Goal: Task Accomplishment & Management: Use online tool/utility

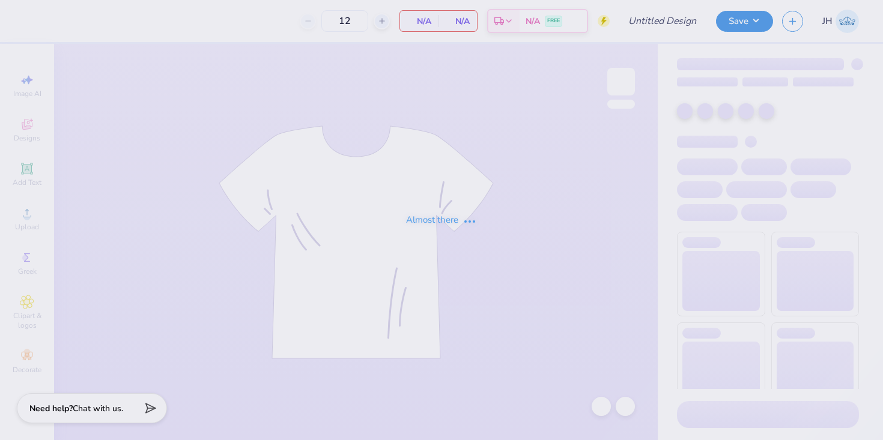
type input "Sig Chi Fall Rush 25"
type input "24"
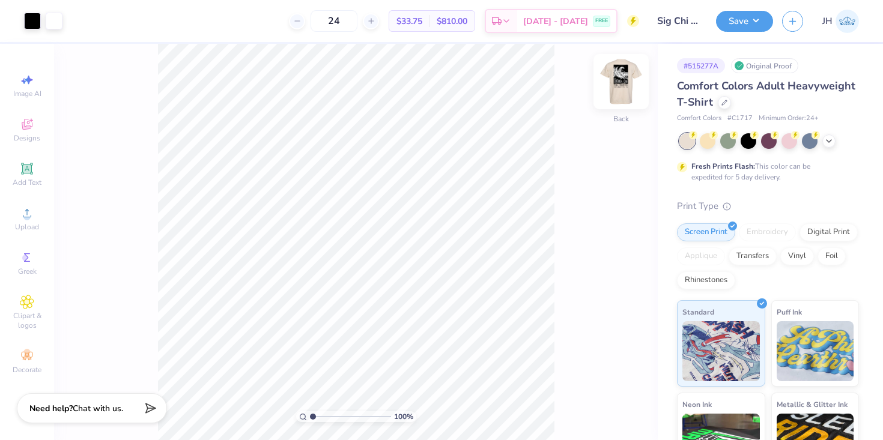
click at [620, 82] on img at bounding box center [621, 82] width 48 height 48
click at [563, 81] on div "100 % Front W 9.26 9.26 " H 12.42 12.42 " Y 3.00 3.00 " Center Middle Top Bottom" at bounding box center [356, 242] width 604 height 396
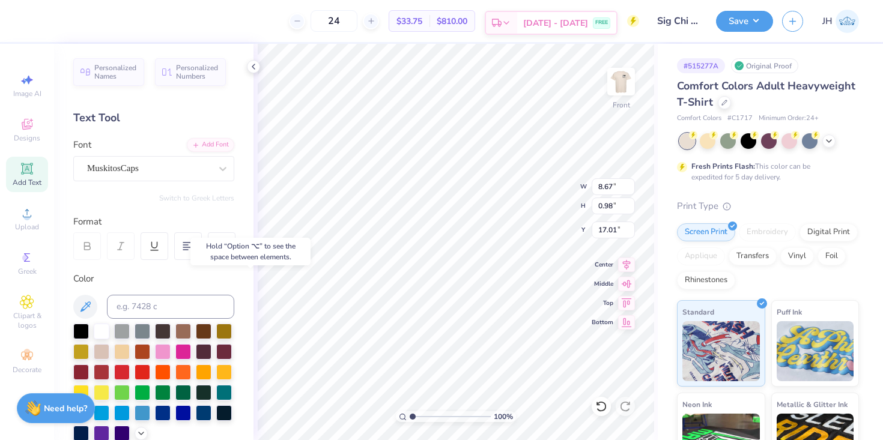
type input "9.26"
type input "12.42"
type input "3.00"
click at [253, 65] on polyline at bounding box center [253, 66] width 2 height 5
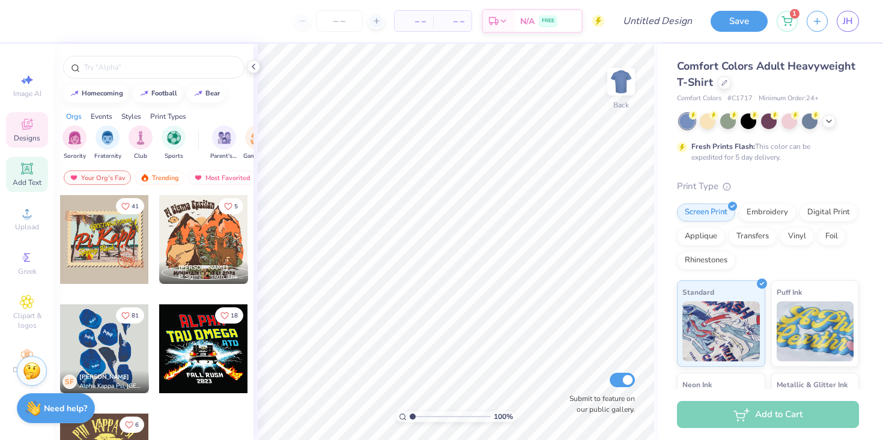
click at [26, 170] on icon at bounding box center [26, 168] width 9 height 9
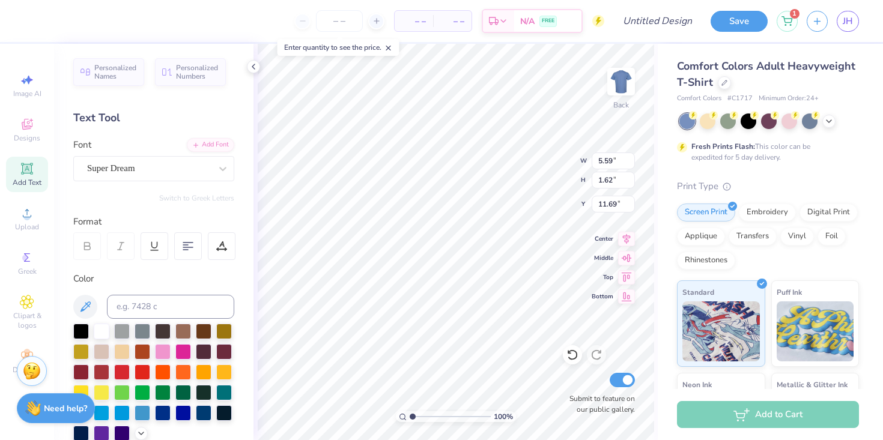
click at [144, 184] on div "Personalized Names Personalized Numbers Text Tool Add Font Font Super Dream Swi…" at bounding box center [153, 242] width 199 height 396
click at [147, 177] on div "Super Dream" at bounding box center [149, 168] width 126 height 19
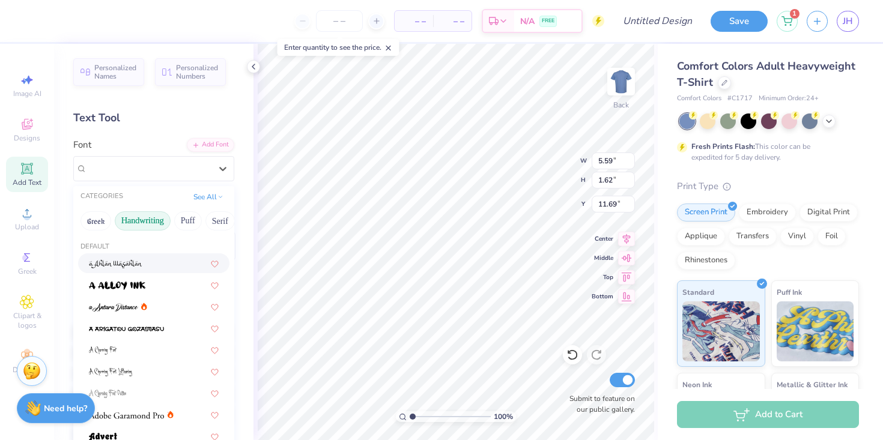
click at [153, 223] on button "Handwriting" at bounding box center [143, 220] width 56 height 19
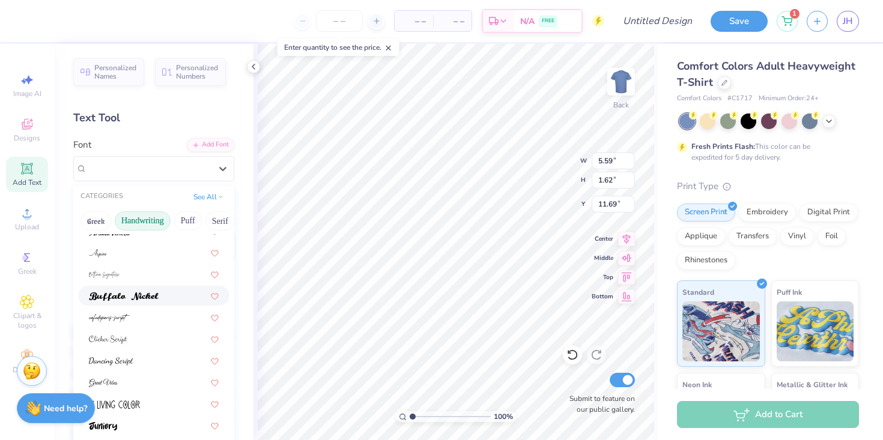
scroll to position [56, 0]
click at [93, 223] on button "Greek" at bounding box center [95, 220] width 31 height 19
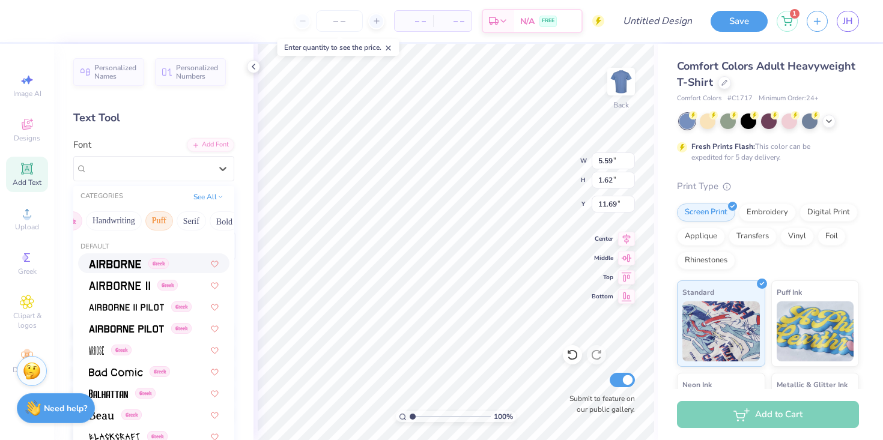
scroll to position [0, 0]
click at [153, 217] on button "Handwriting" at bounding box center [143, 220] width 56 height 19
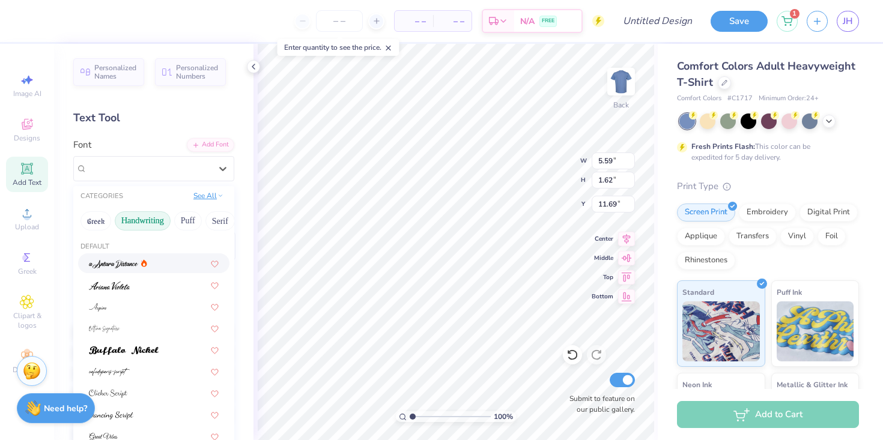
click at [214, 195] on button "See All" at bounding box center [208, 196] width 37 height 12
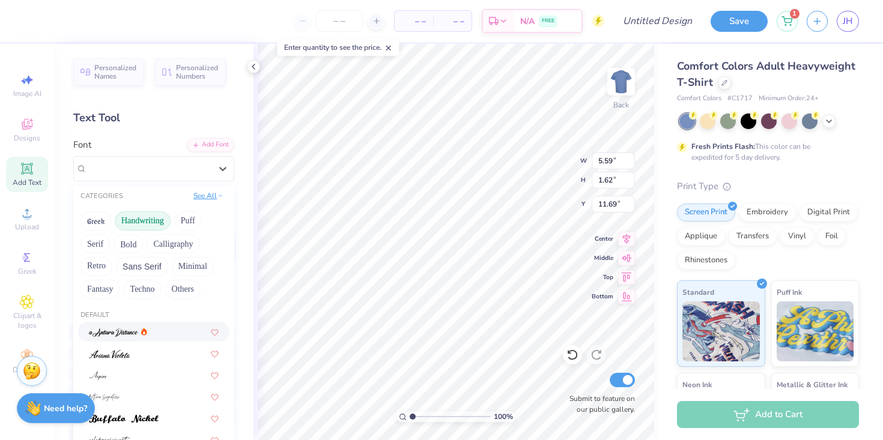
click at [217, 195] on icon at bounding box center [220, 196] width 6 height 6
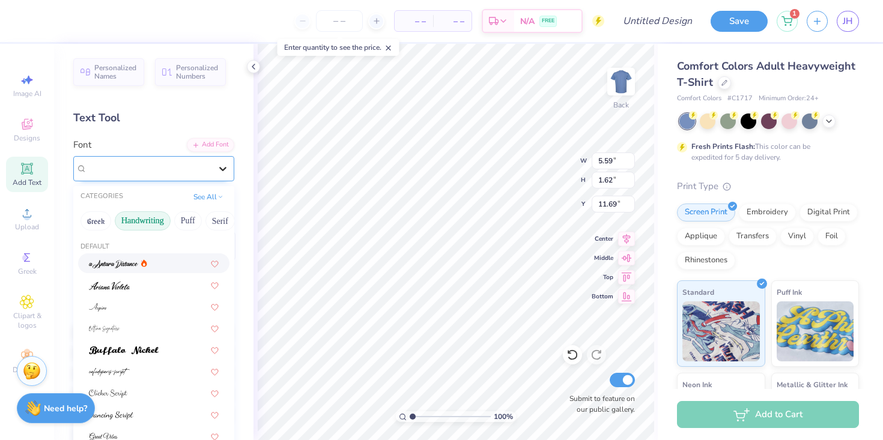
click at [220, 172] on icon at bounding box center [223, 169] width 12 height 12
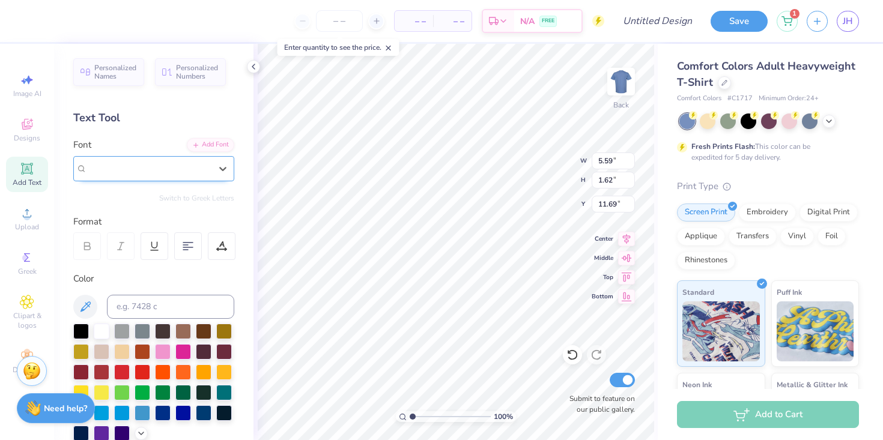
click at [115, 174] on span "Super Dream" at bounding box center [111, 169] width 48 height 14
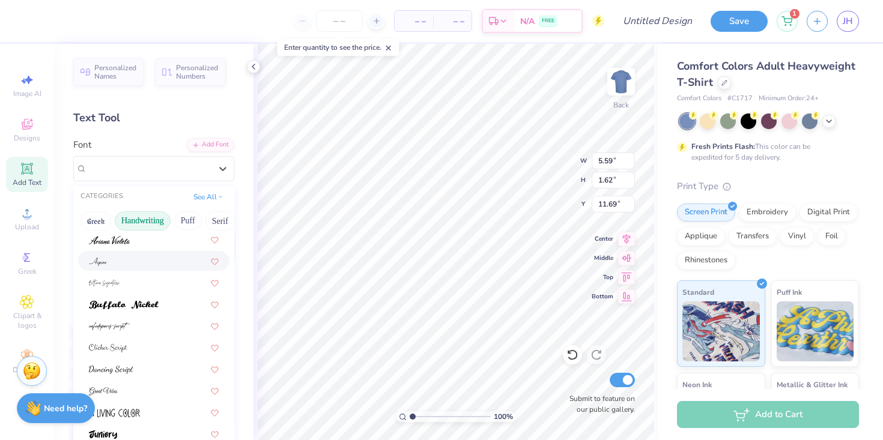
scroll to position [52, 0]
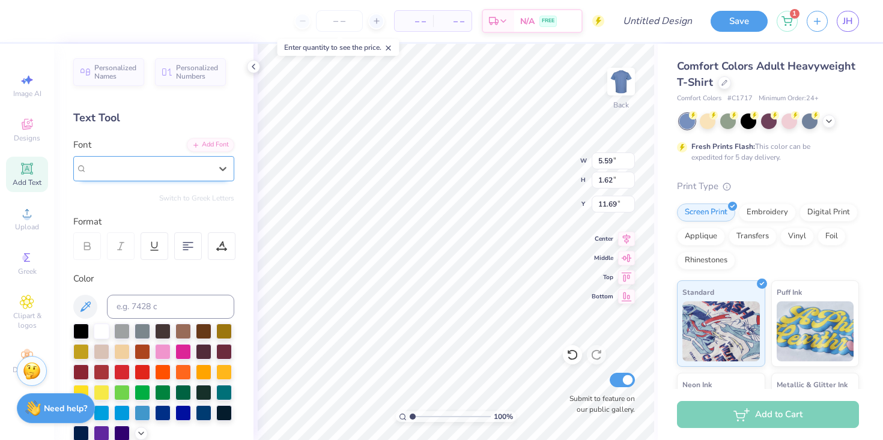
click at [177, 175] on div at bounding box center [149, 168] width 124 height 16
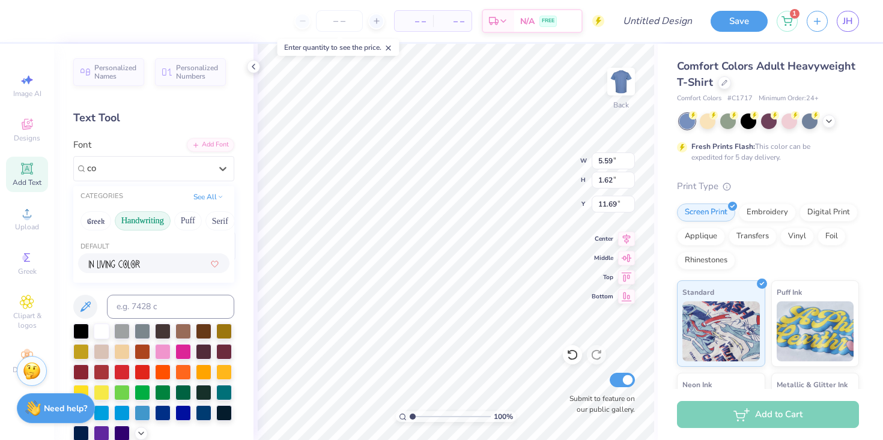
type input "c"
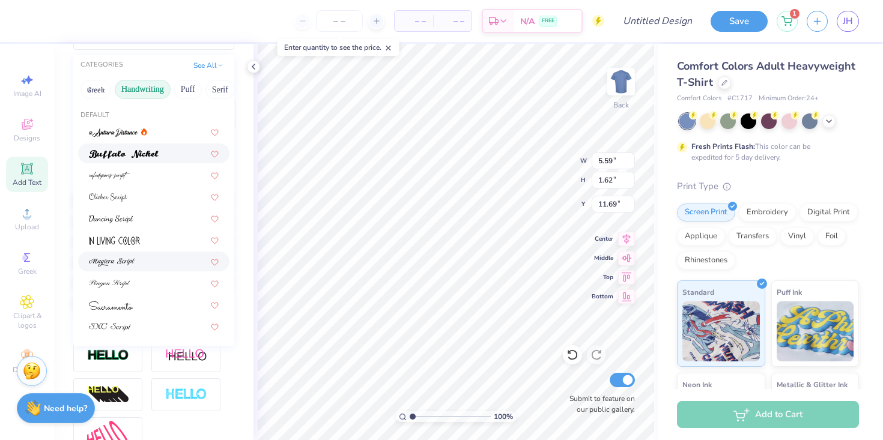
scroll to position [0, 0]
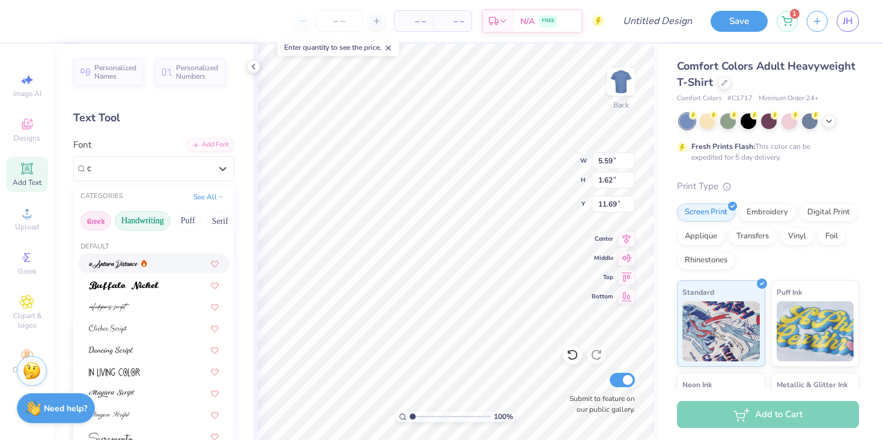
click at [102, 220] on button "Greek" at bounding box center [95, 220] width 31 height 19
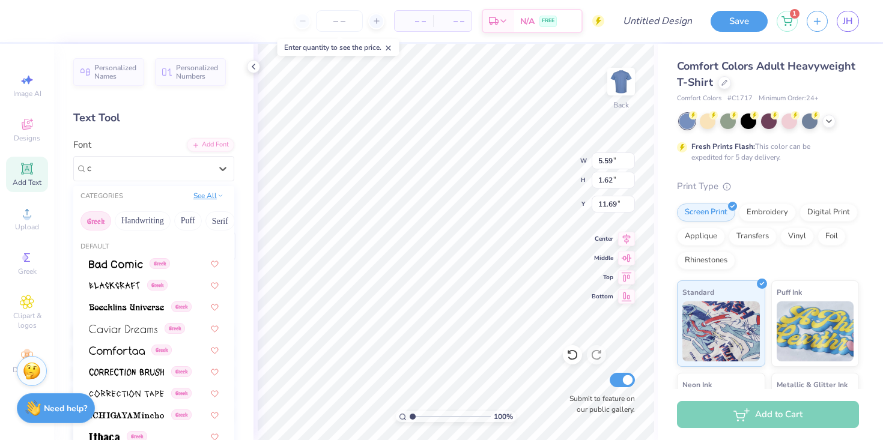
click at [212, 199] on button "See All" at bounding box center [208, 196] width 37 height 12
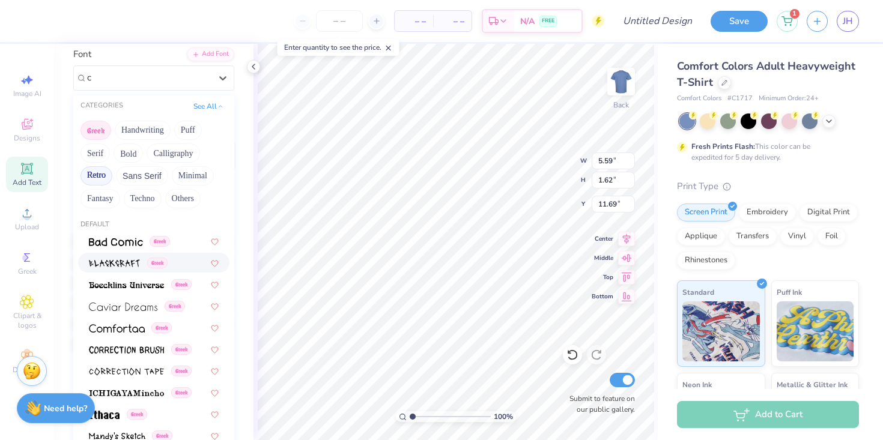
scroll to position [94, 0]
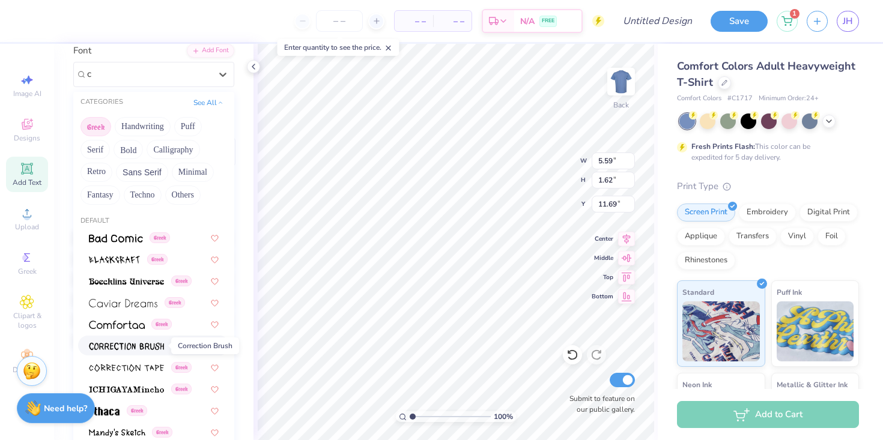
click at [138, 346] on img at bounding box center [126, 346] width 75 height 8
type input "c"
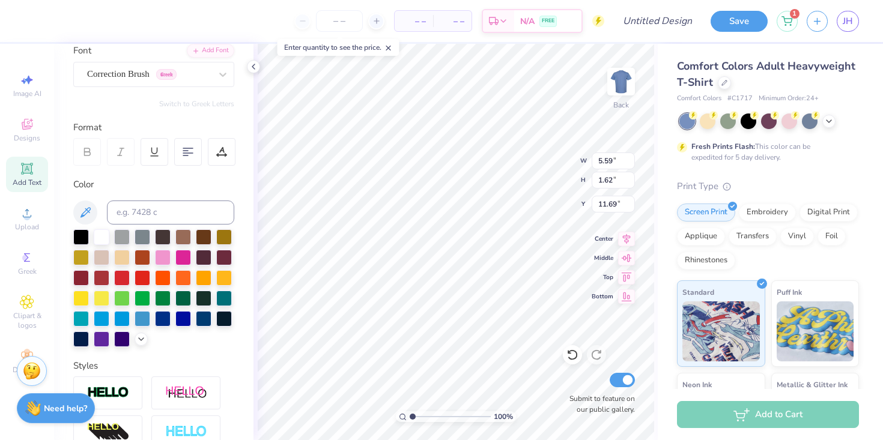
type input "4.54"
type input "1.65"
type input "11.68"
type input "5.59"
type input "1.62"
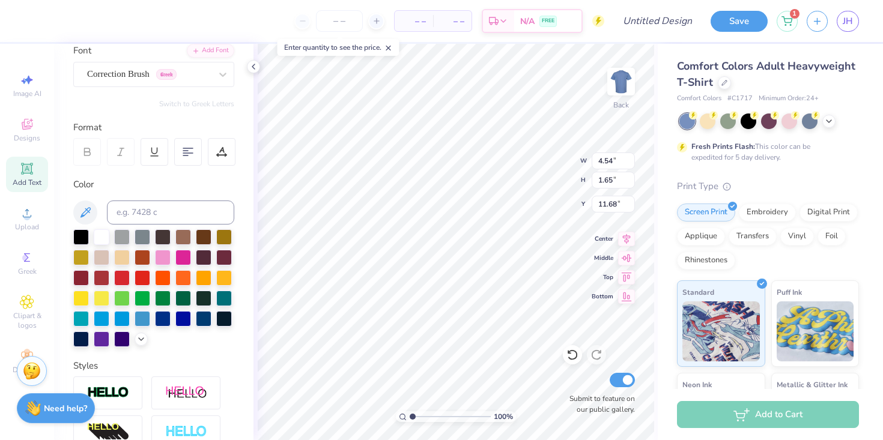
type input "11.69"
click at [26, 172] on icon at bounding box center [26, 168] width 9 height 9
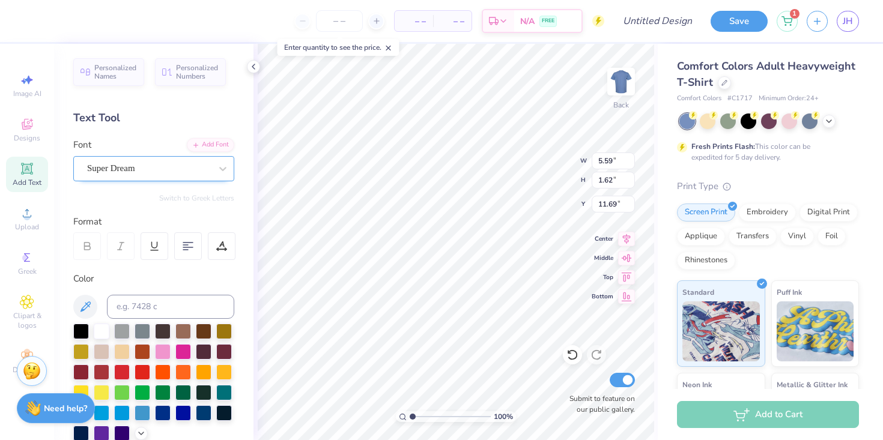
click at [146, 172] on div "Super Dream" at bounding box center [149, 168] width 126 height 19
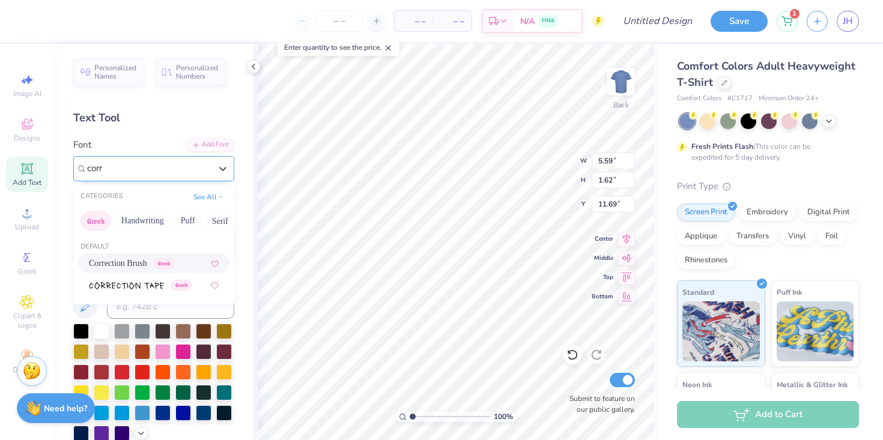
click at [147, 268] on span "Correction Brush" at bounding box center [118, 263] width 58 height 13
type input "corr"
type input "4.54"
type input "1.65"
type input "11.68"
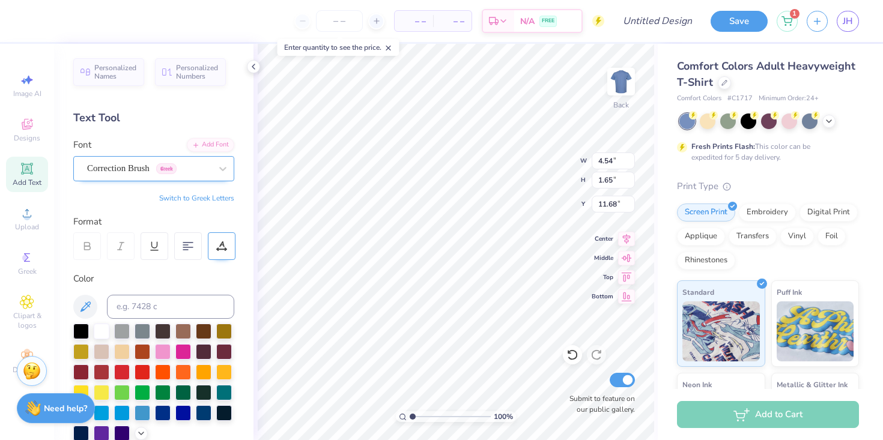
type input "8.48"
type input "5.59"
type input "1.62"
type input "11.69"
